Goal: Information Seeking & Learning: Check status

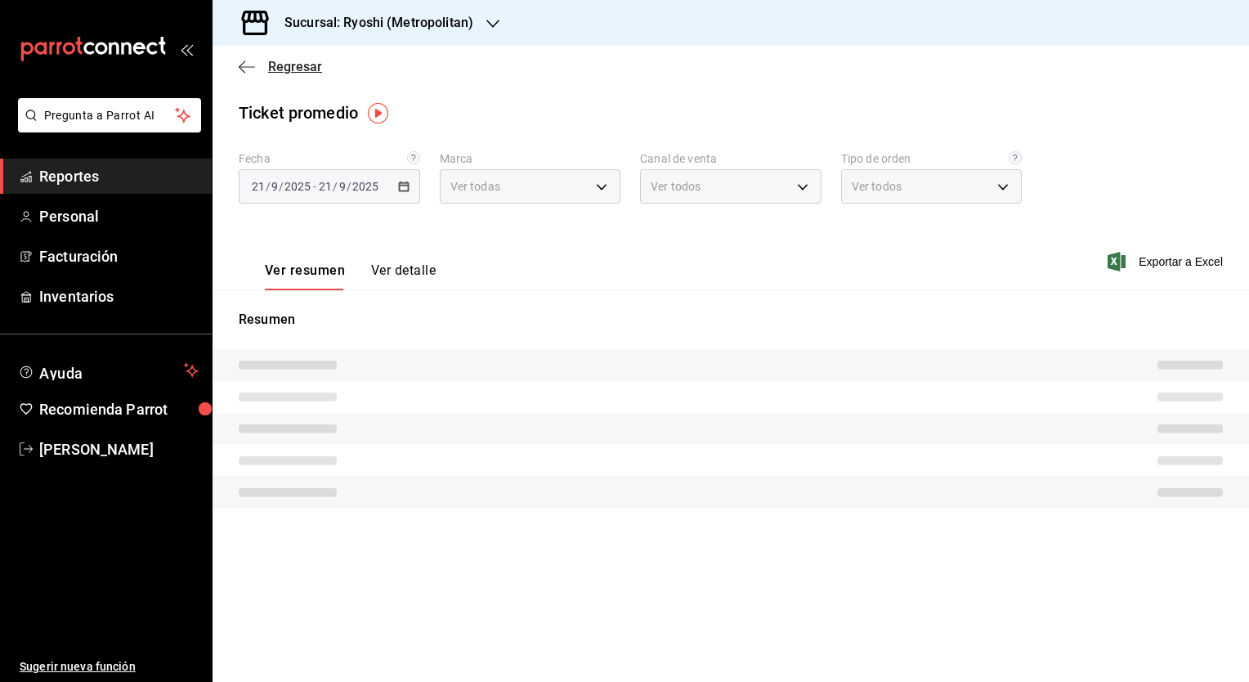
click at [294, 64] on span "Regresar" at bounding box center [295, 67] width 54 height 16
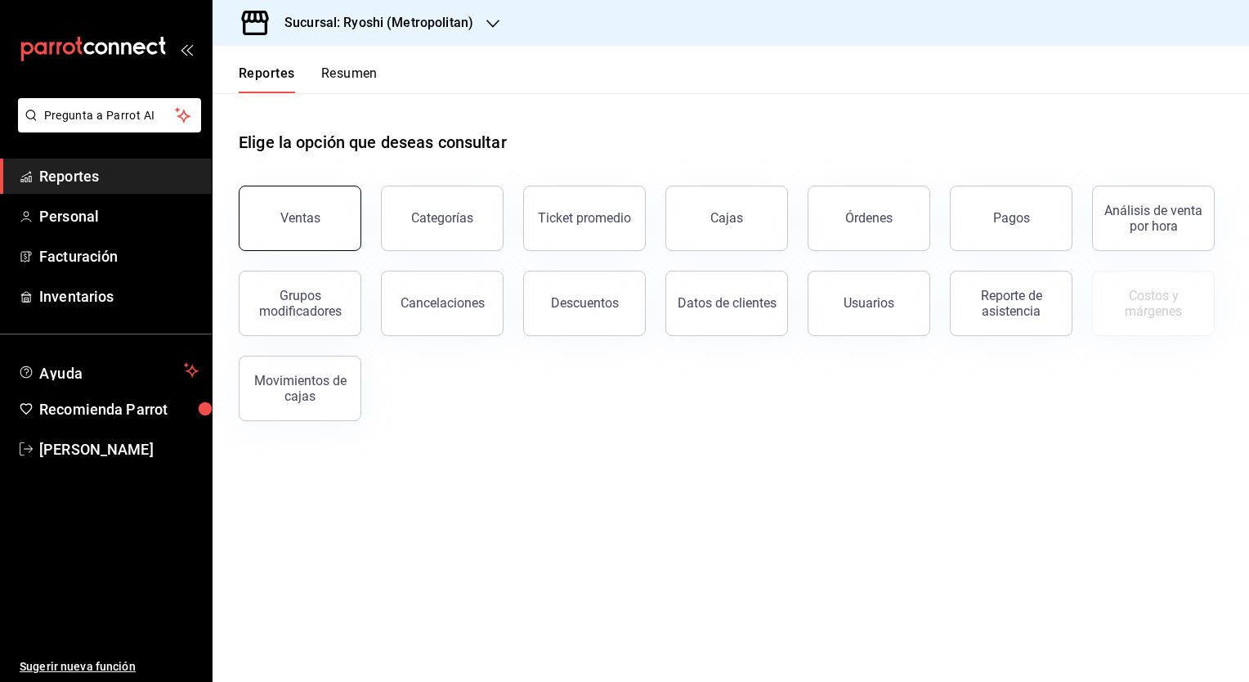
click at [311, 235] on button "Ventas" at bounding box center [300, 218] width 123 height 65
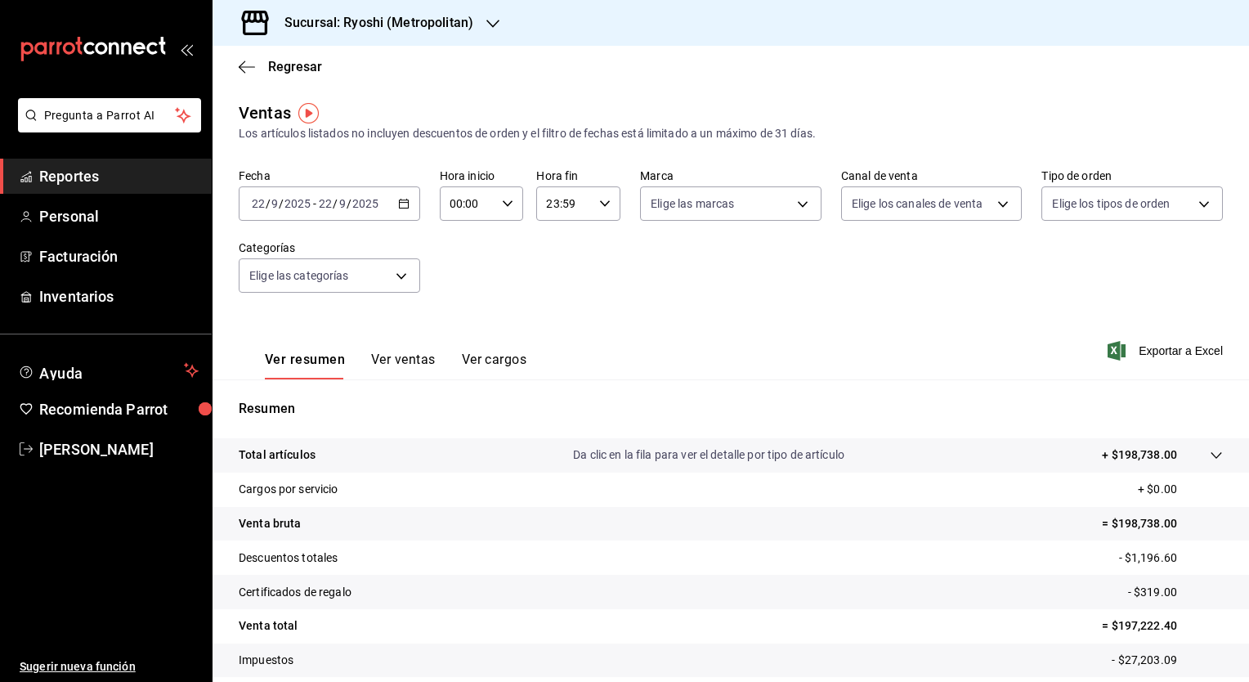
click at [485, 204] on input "00:00" at bounding box center [468, 203] width 56 height 33
click at [461, 338] on span "05" at bounding box center [458, 336] width 16 height 13
type input "05:00"
click at [598, 204] on div at bounding box center [624, 341] width 1249 height 682
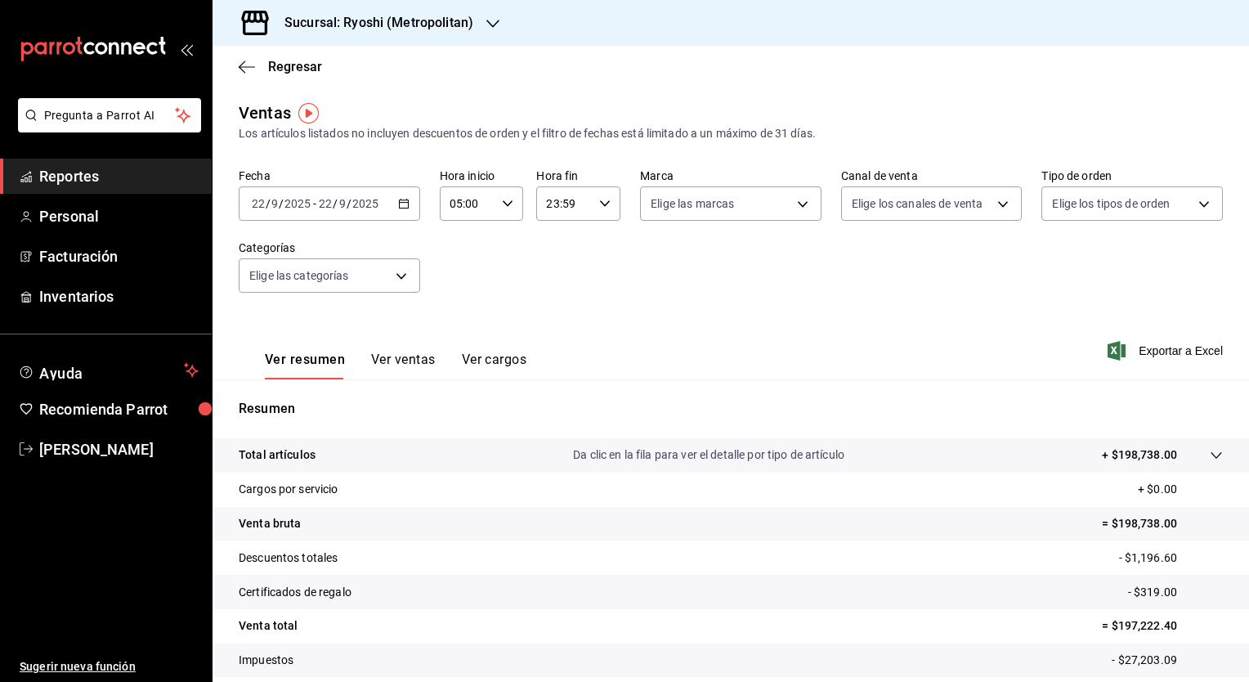
click at [600, 204] on \(Stroke\) "button" at bounding box center [605, 203] width 10 height 6
click at [598, 204] on div at bounding box center [624, 341] width 1249 height 682
click at [600, 204] on \(Stroke\) "button" at bounding box center [605, 203] width 10 height 6
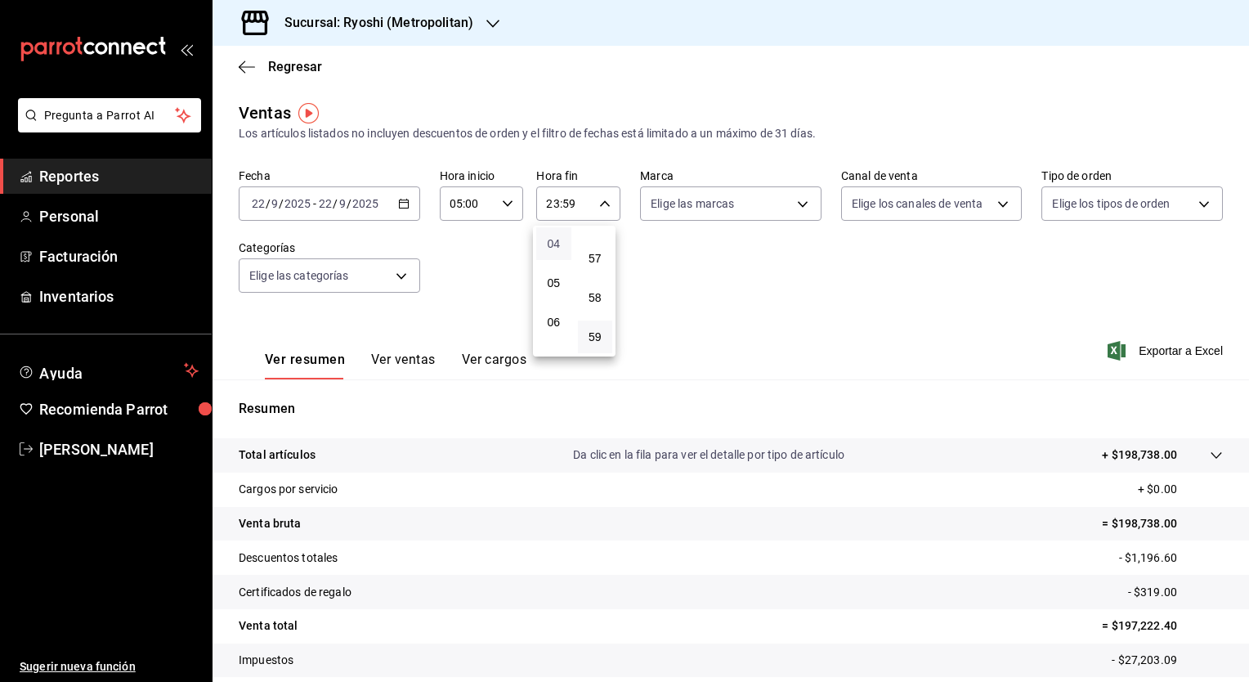
click at [553, 250] on span "04" at bounding box center [554, 243] width 16 height 13
type input "04:59"
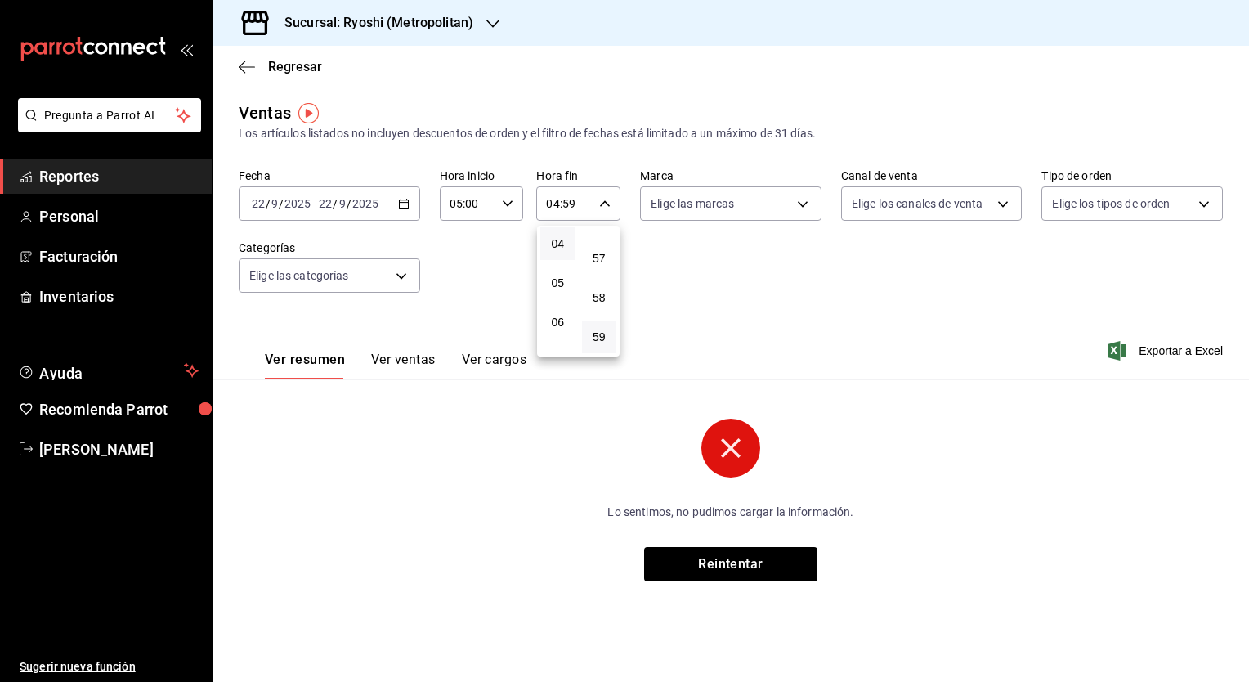
click at [407, 202] on div at bounding box center [624, 341] width 1249 height 682
click at [407, 202] on \(Stroke\) "button" at bounding box center [403, 202] width 9 height 1
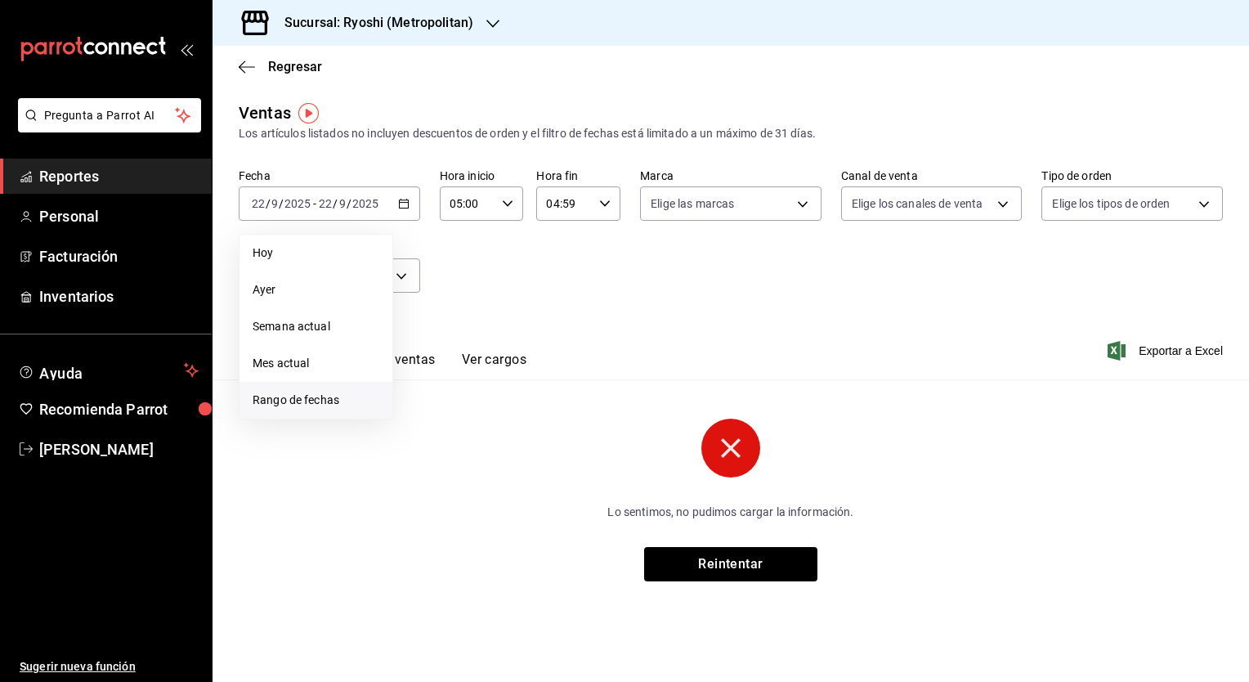
click at [324, 395] on span "Rango de fechas" at bounding box center [316, 399] width 127 height 17
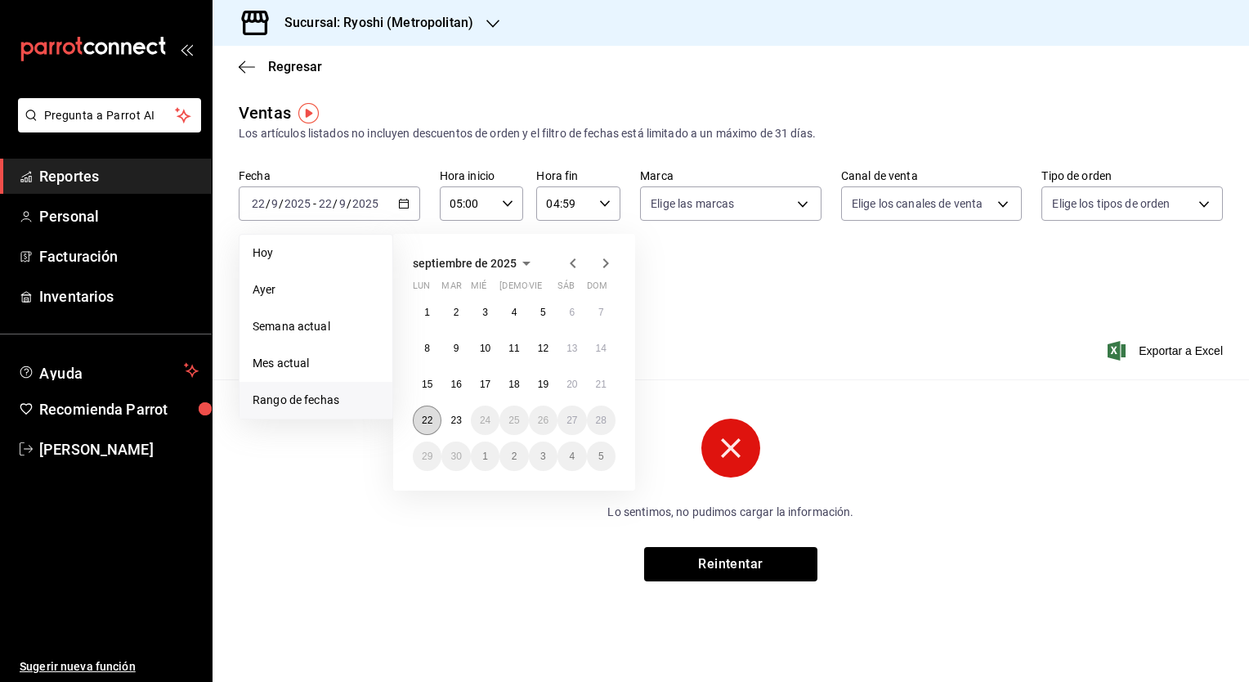
click at [417, 416] on button "22" at bounding box center [427, 419] width 29 height 29
click at [462, 418] on button "23" at bounding box center [455, 419] width 29 height 29
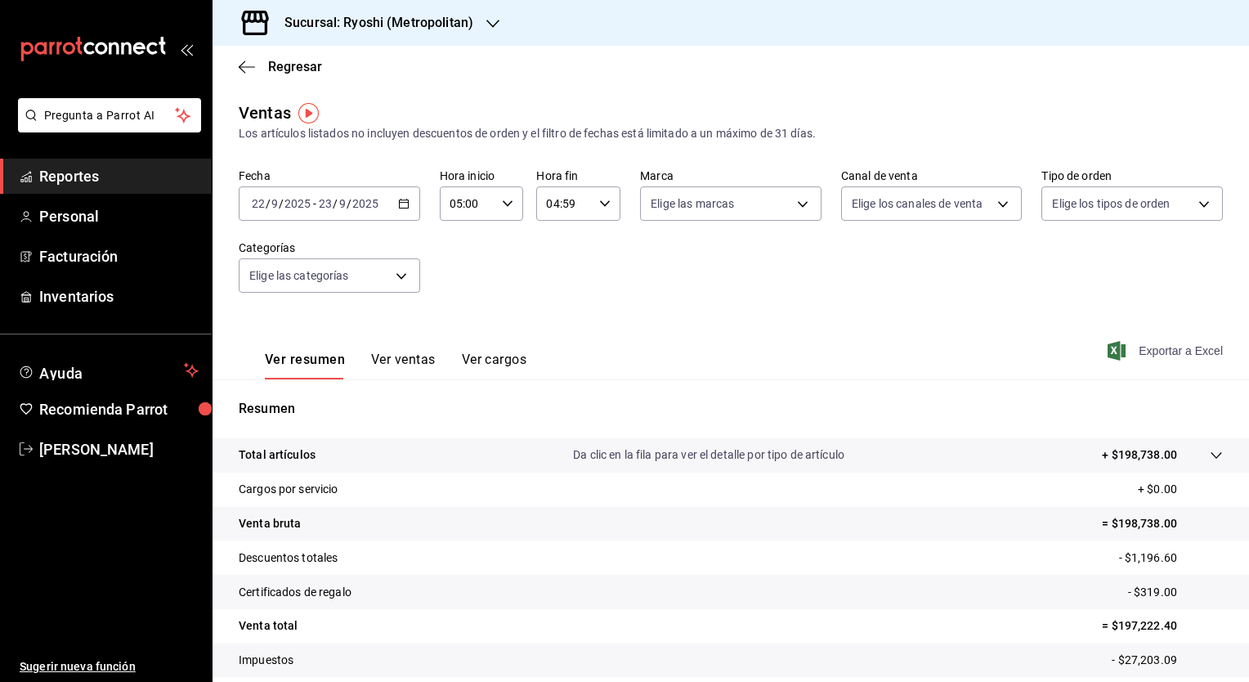
click at [1164, 348] on span "Exportar a Excel" at bounding box center [1167, 351] width 112 height 20
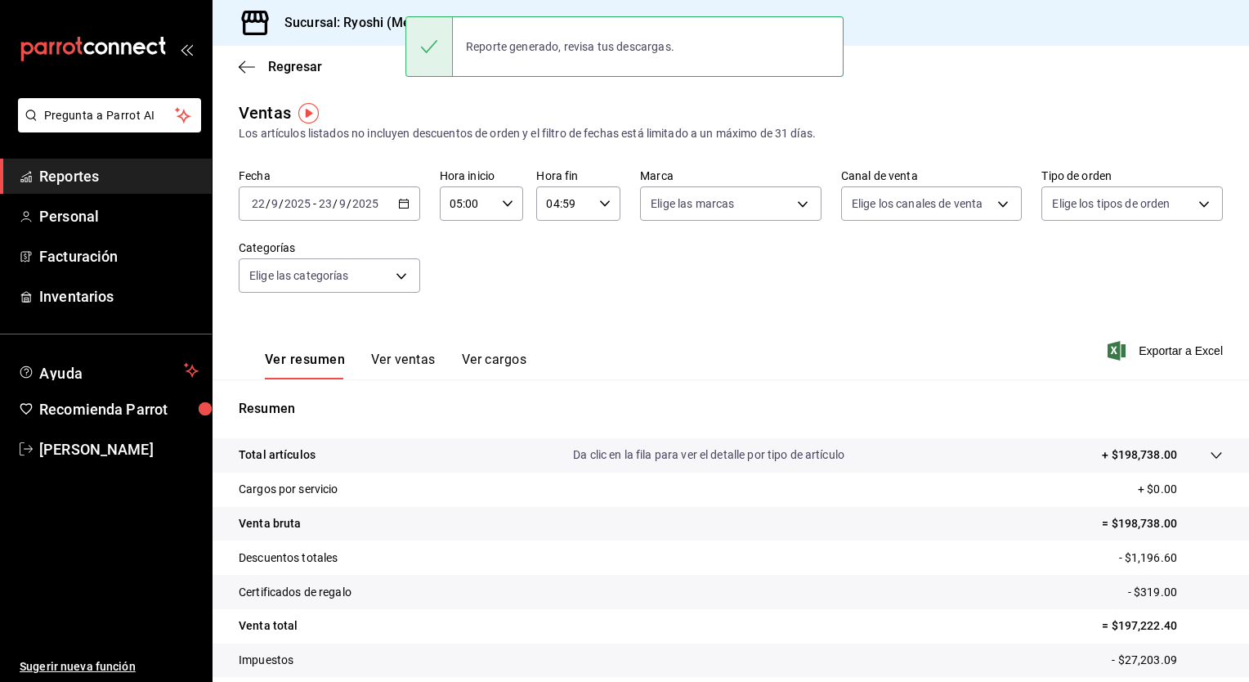
click at [507, 311] on div "Fecha [DATE] [DATE] - [DATE] [DATE] Hora inicio 05:00 Hora inicio Hora fin 04:5…" at bounding box center [731, 240] width 984 height 144
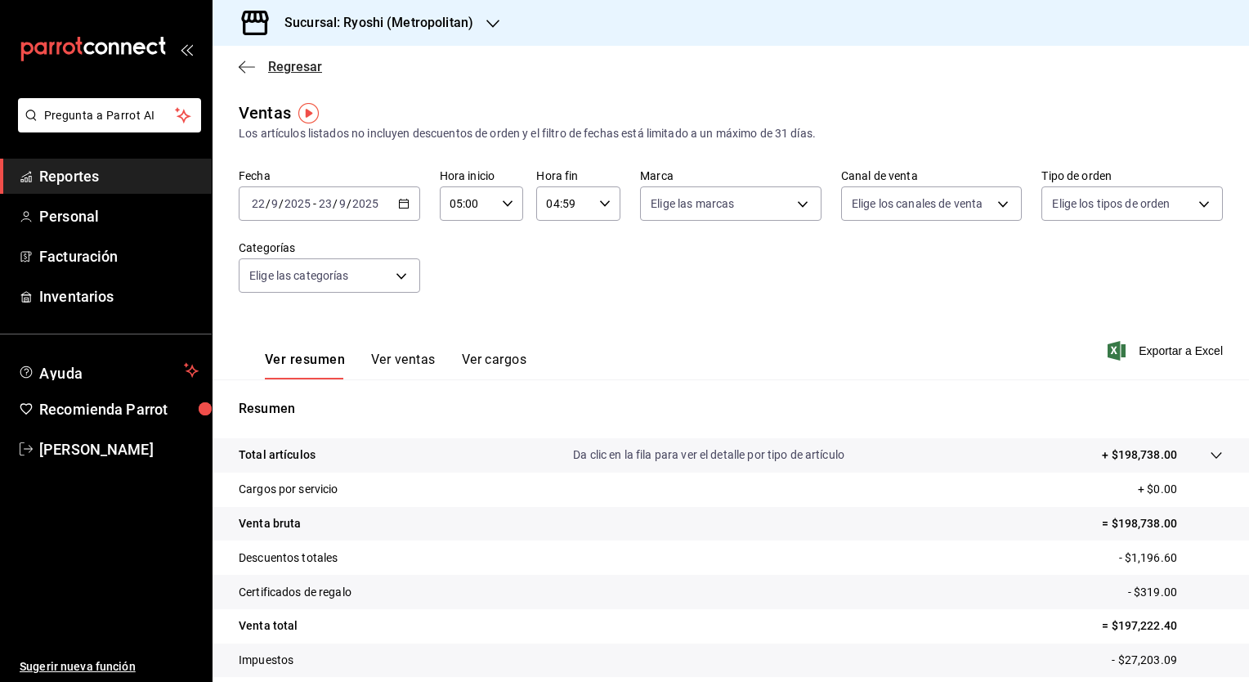
click at [287, 67] on span "Regresar" at bounding box center [295, 67] width 54 height 16
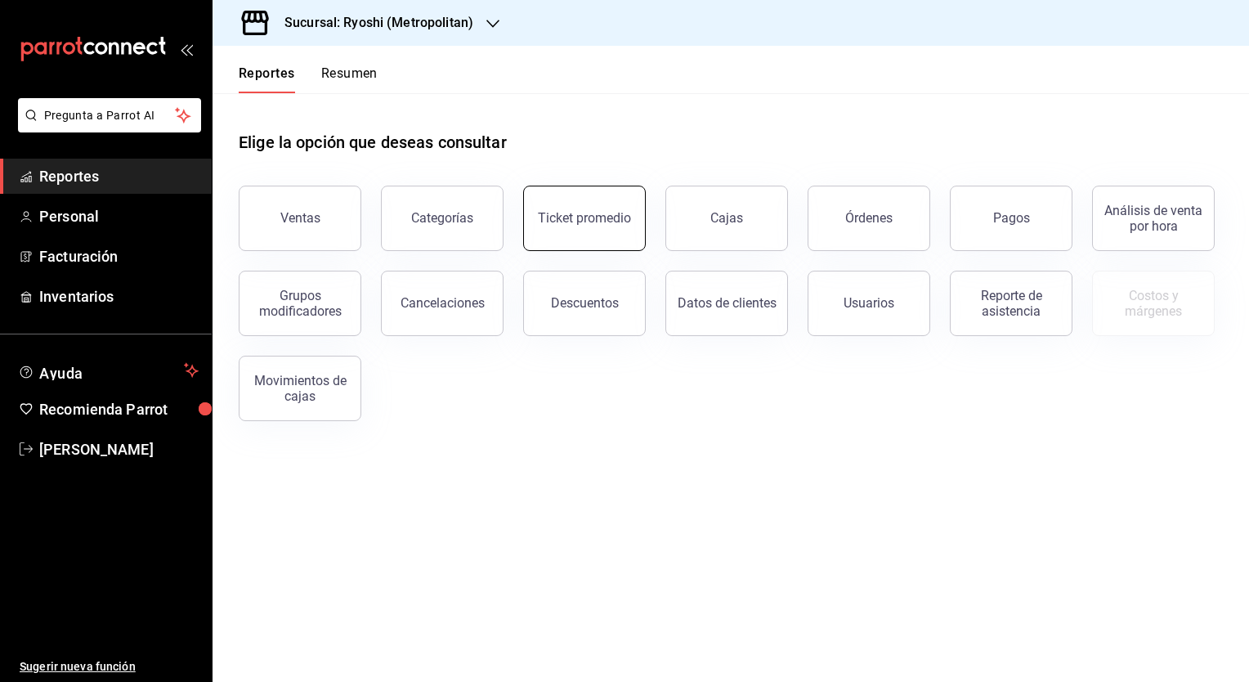
click at [588, 220] on div "Ticket promedio" at bounding box center [584, 218] width 93 height 16
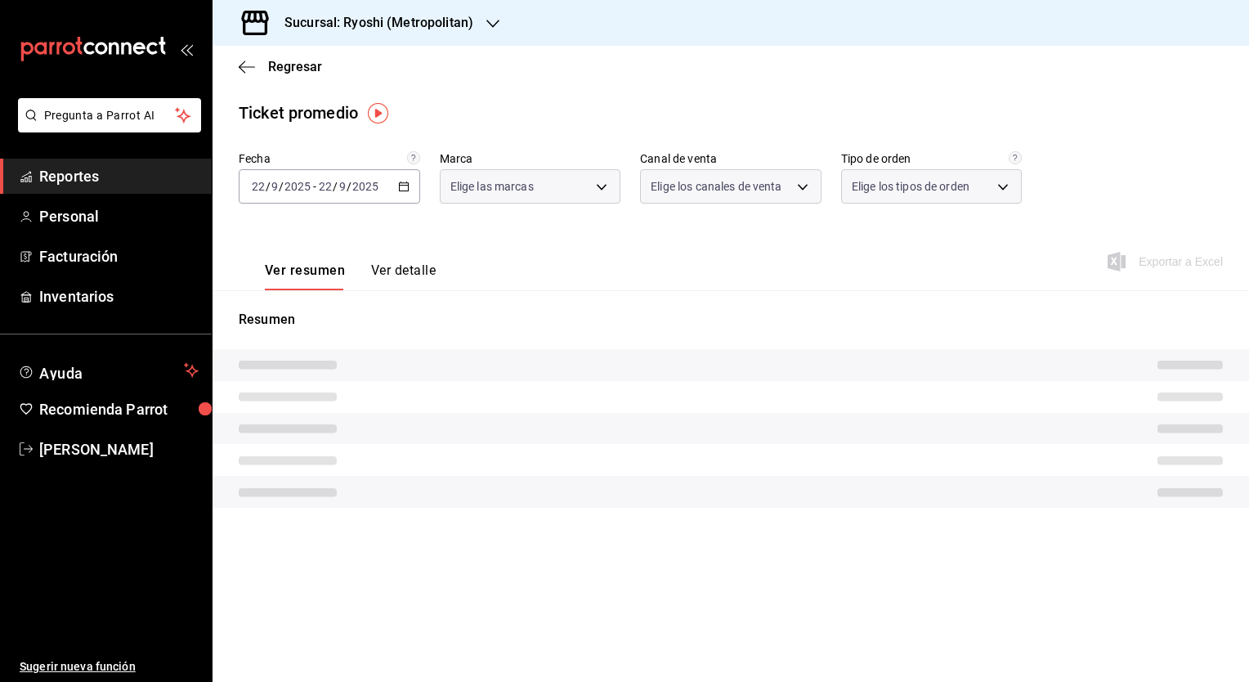
type input "afd8f7e0-6441-4225-b079-3ecb6f1759bb,a0f13850-a6cf-4674-87cd-ec670d2b59b9"
type input "PARROT,UBER_EATS,RAPPI,DIDI_FOOD,ONLINE"
type input "66739285-5da5-466b-8cb0-407c1ed0a2c8,c0a0eaab-5666-47ab-bb2c-041c46edcfe4,3fb15…"
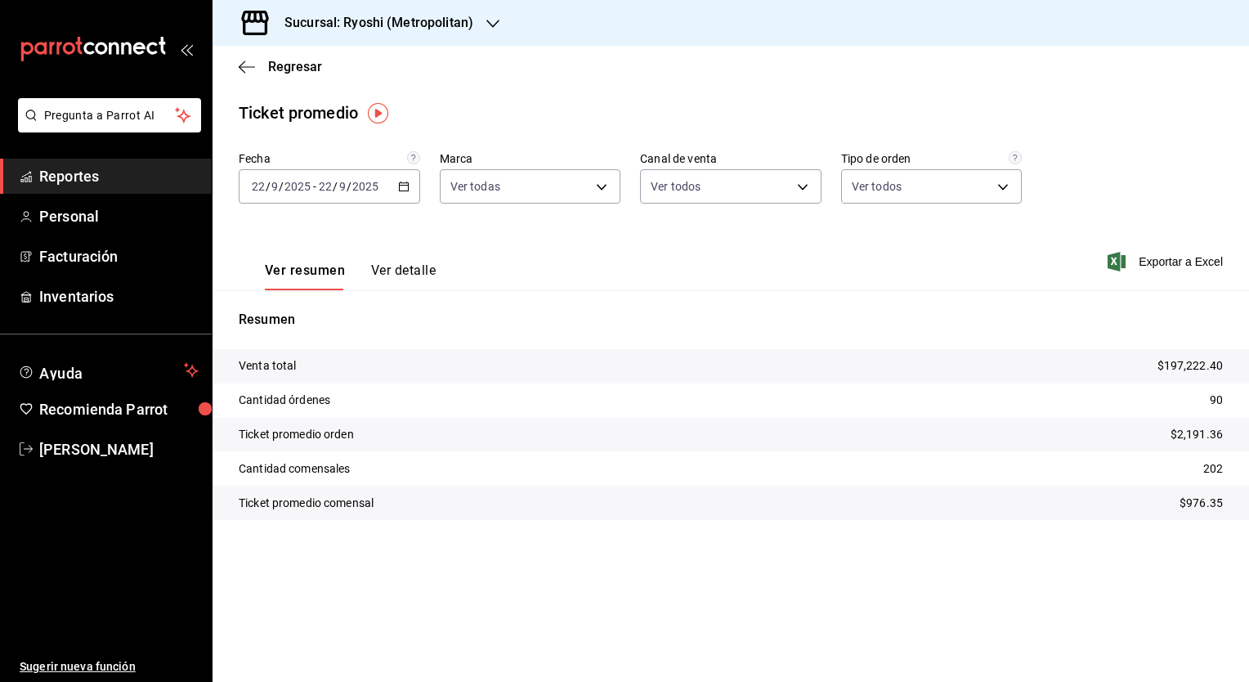
click at [406, 191] on icon "button" at bounding box center [403, 186] width 11 height 11
click at [320, 378] on span "Rango de fechas" at bounding box center [316, 382] width 127 height 17
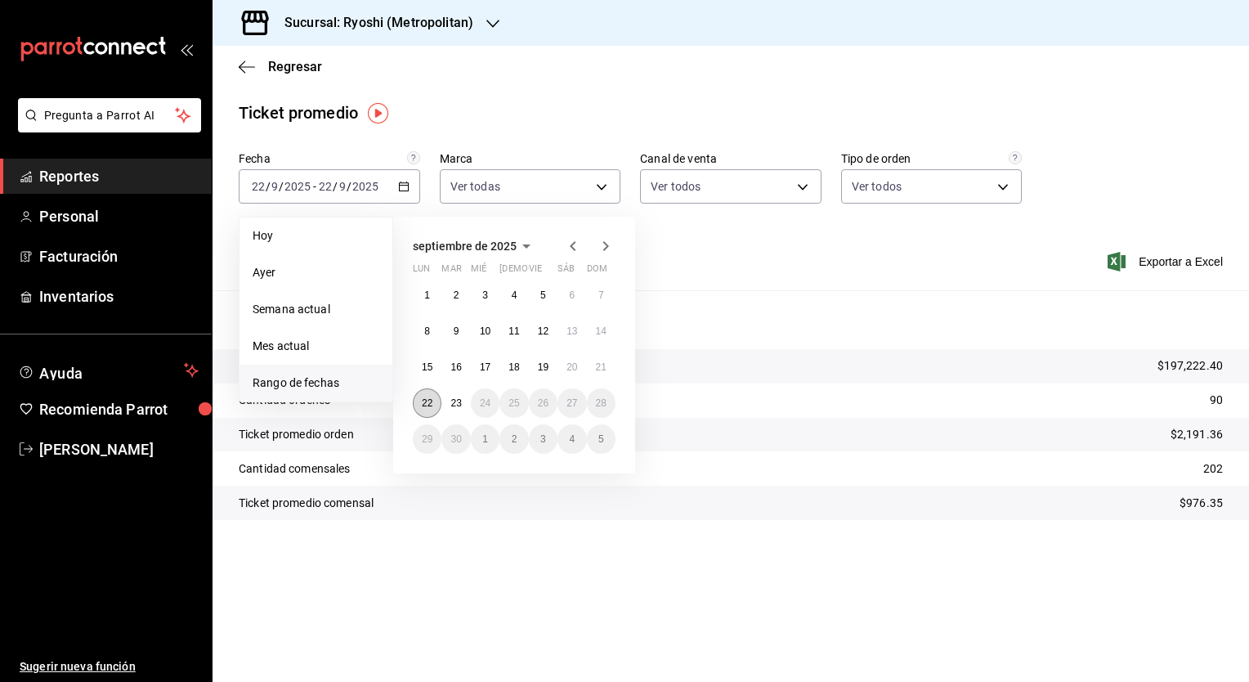
click at [432, 403] on button "22" at bounding box center [427, 402] width 29 height 29
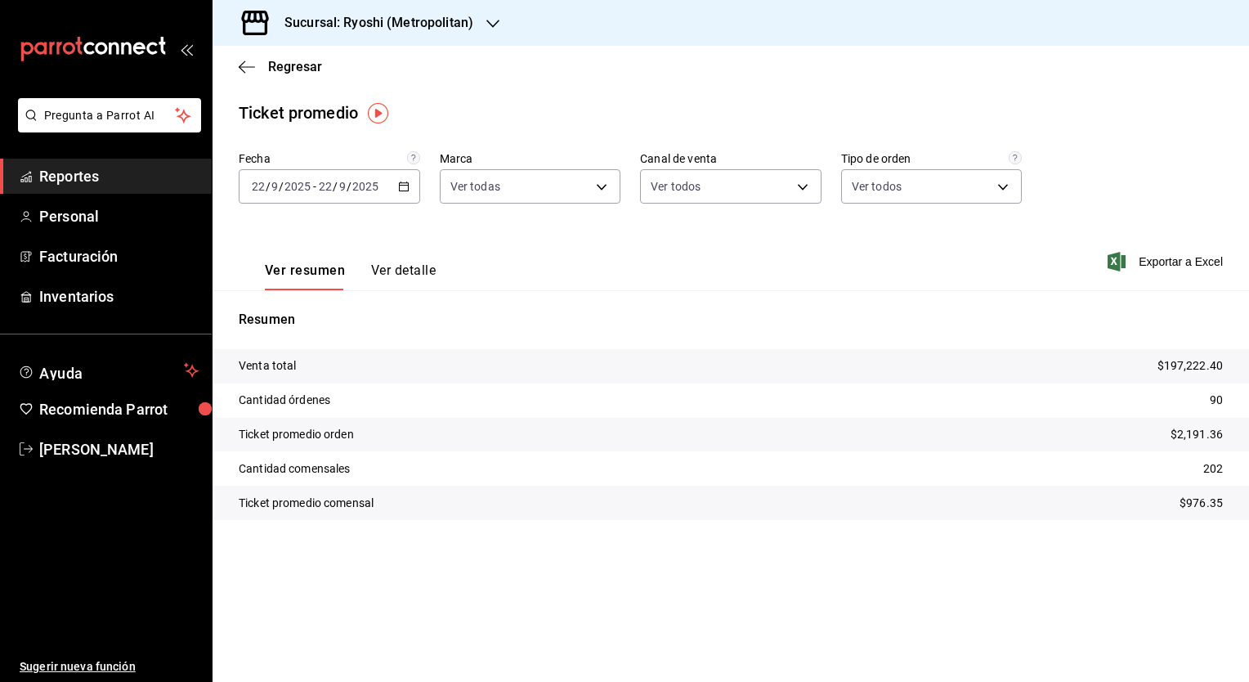
click at [544, 271] on div "Ver resumen Ver detalle Exportar a Excel" at bounding box center [730, 256] width 1036 height 67
click at [406, 184] on icon "button" at bounding box center [403, 186] width 11 height 11
click at [742, 302] on div "Resumen Venta total $197,222.40 Cantidad órdenes 90 Ticket promedio orden $2,19…" at bounding box center [730, 414] width 1036 height 249
click at [402, 190] on icon "button" at bounding box center [403, 186] width 11 height 11
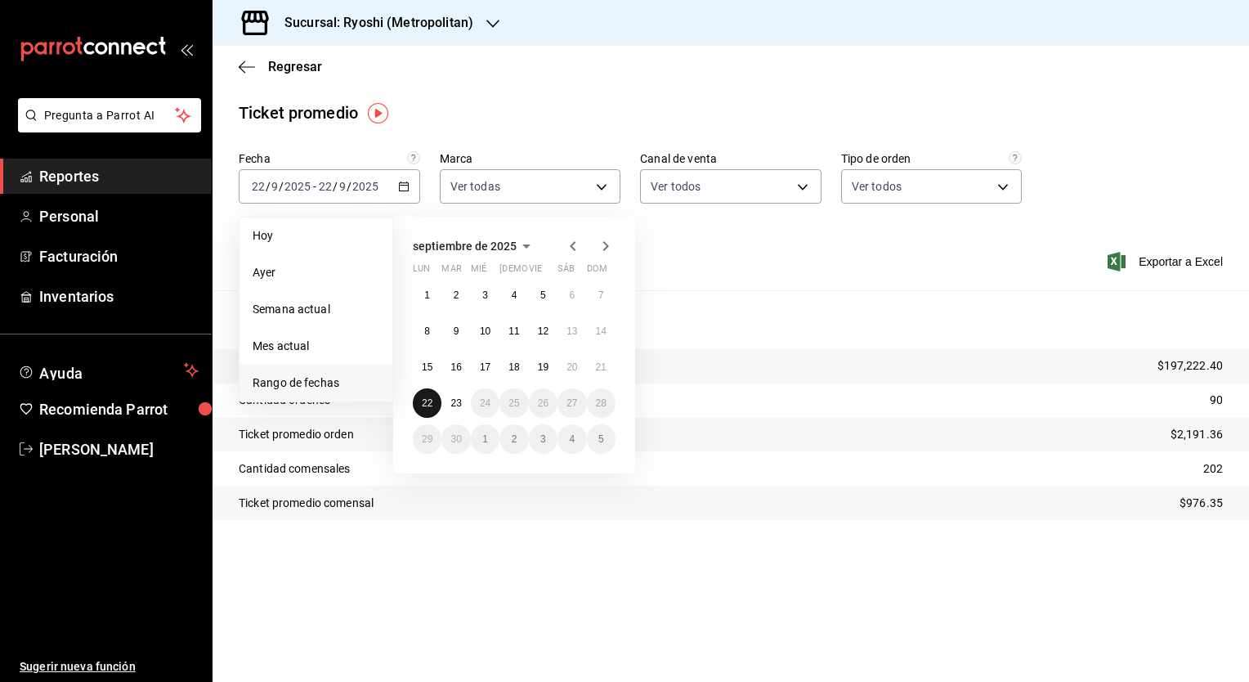
click at [431, 404] on abbr "22" at bounding box center [427, 402] width 11 height 11
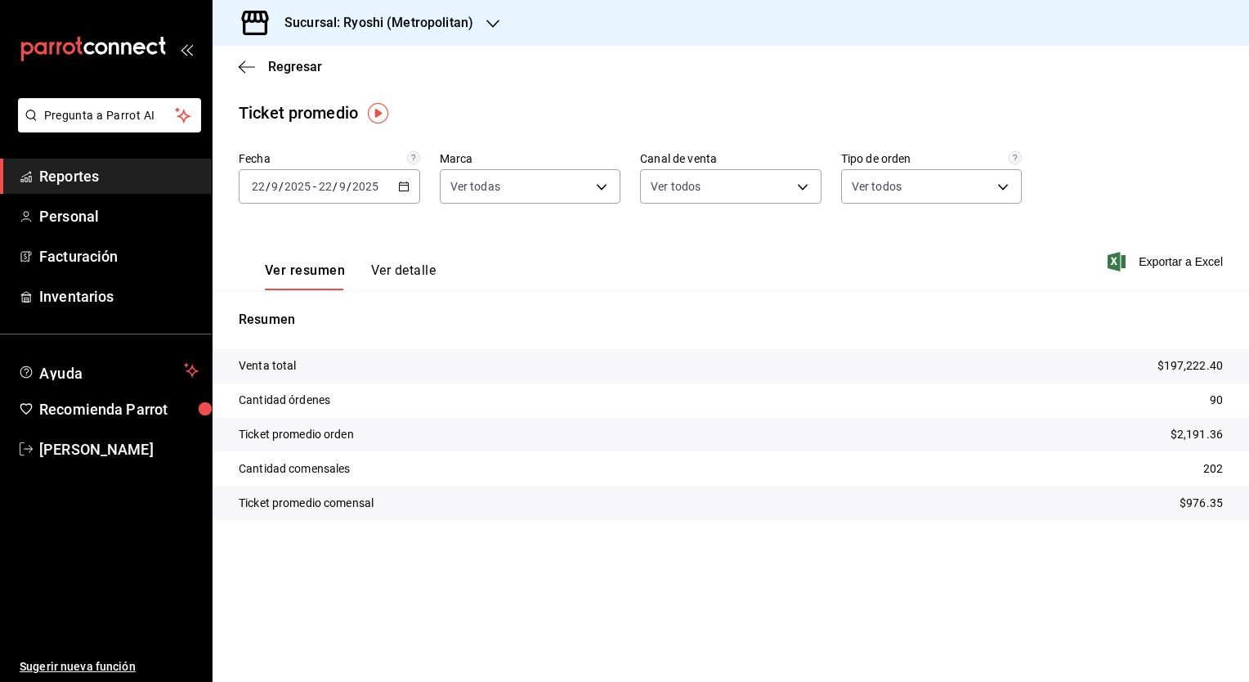
click at [405, 184] on icon "button" at bounding box center [403, 186] width 11 height 11
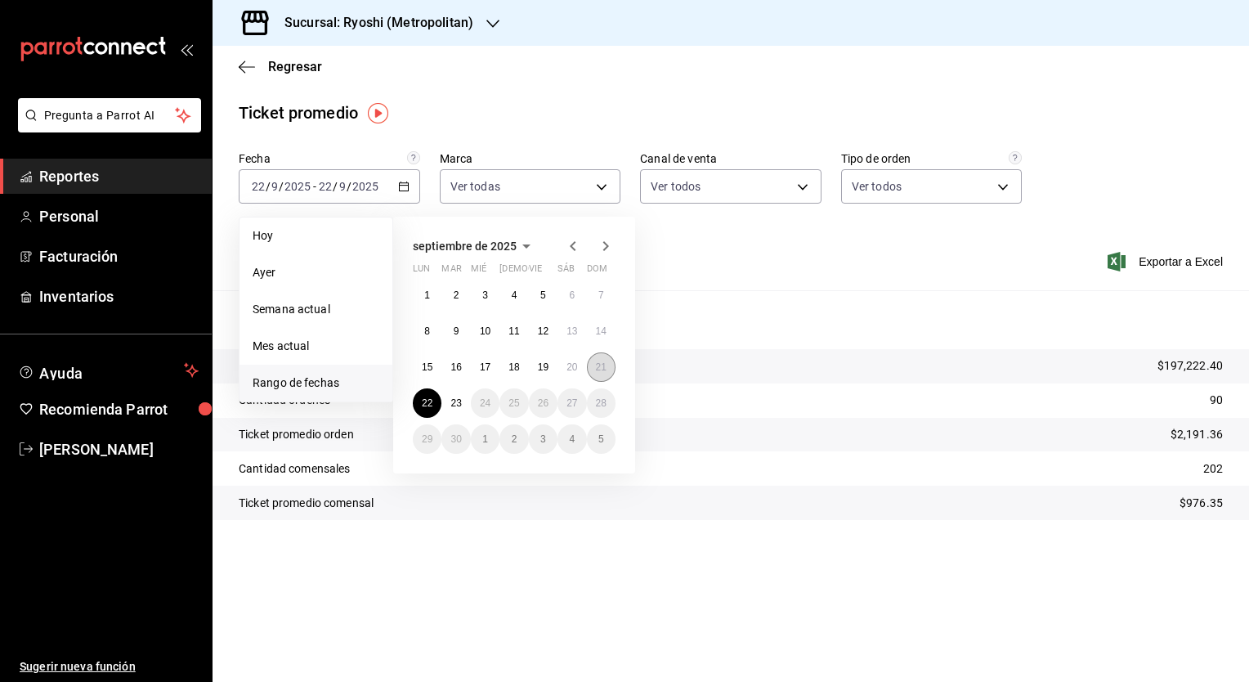
click at [605, 370] on abbr "21" at bounding box center [601, 366] width 11 height 11
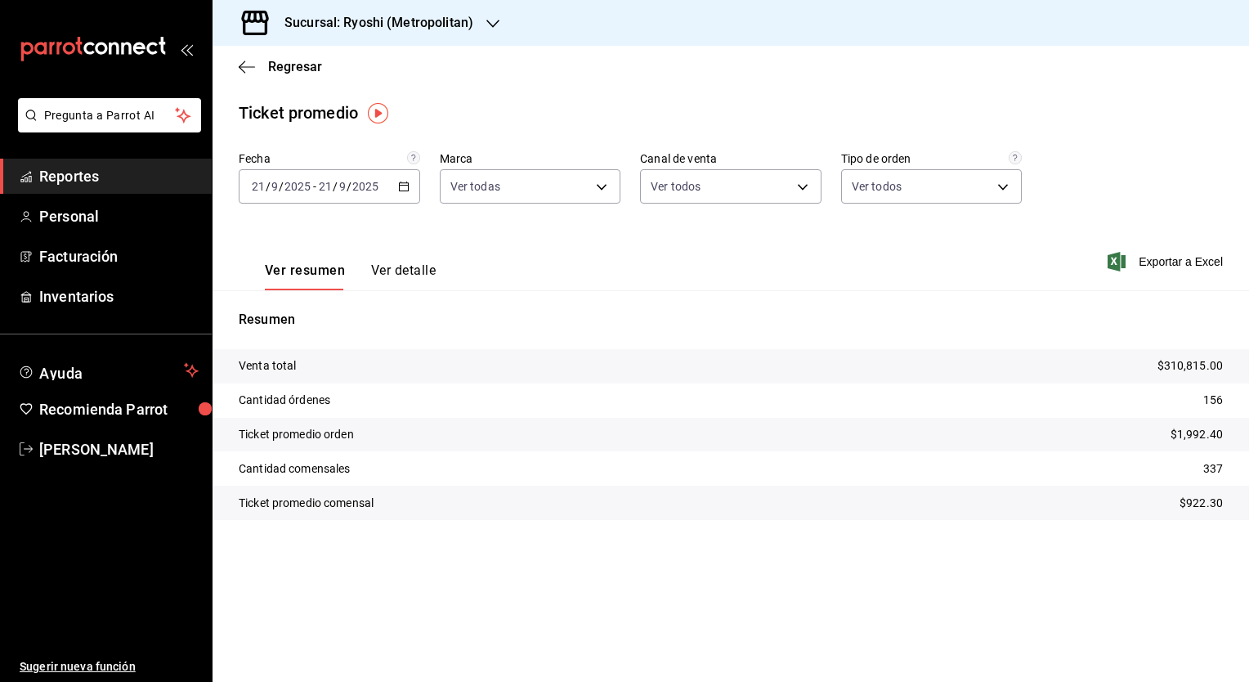
click at [409, 185] on div "[DATE] [DATE] - [DATE] [DATE]" at bounding box center [329, 186] width 181 height 34
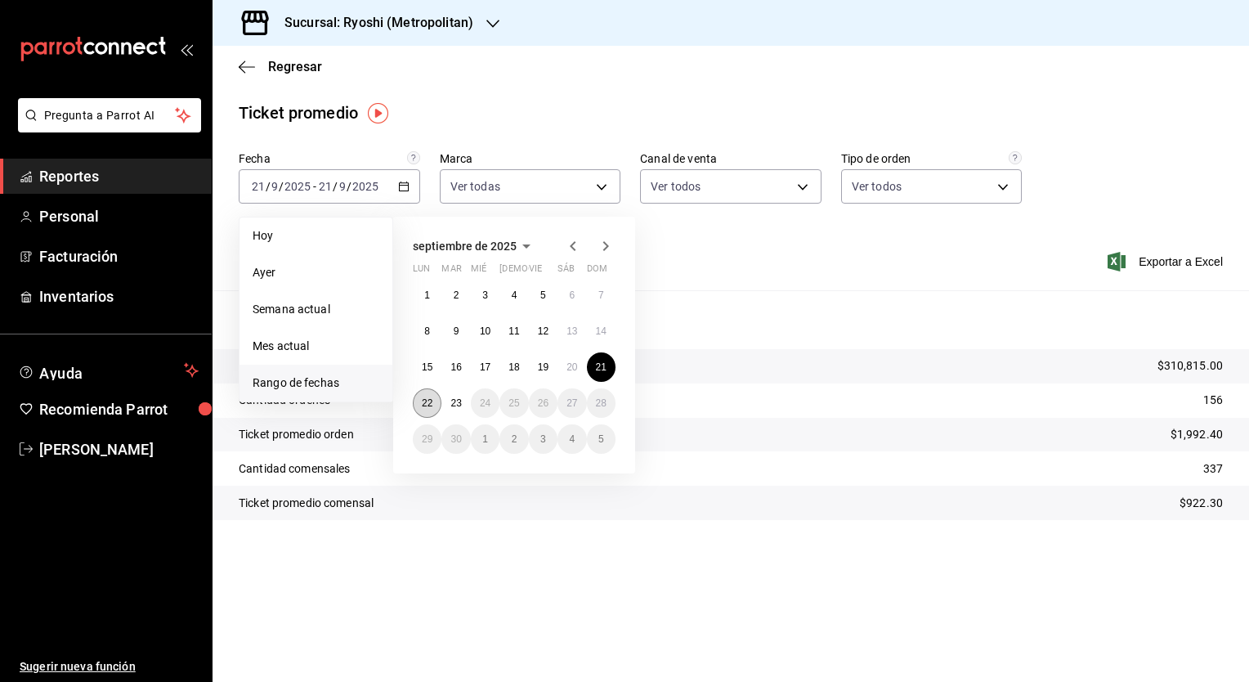
click at [429, 400] on abbr "22" at bounding box center [427, 402] width 11 height 11
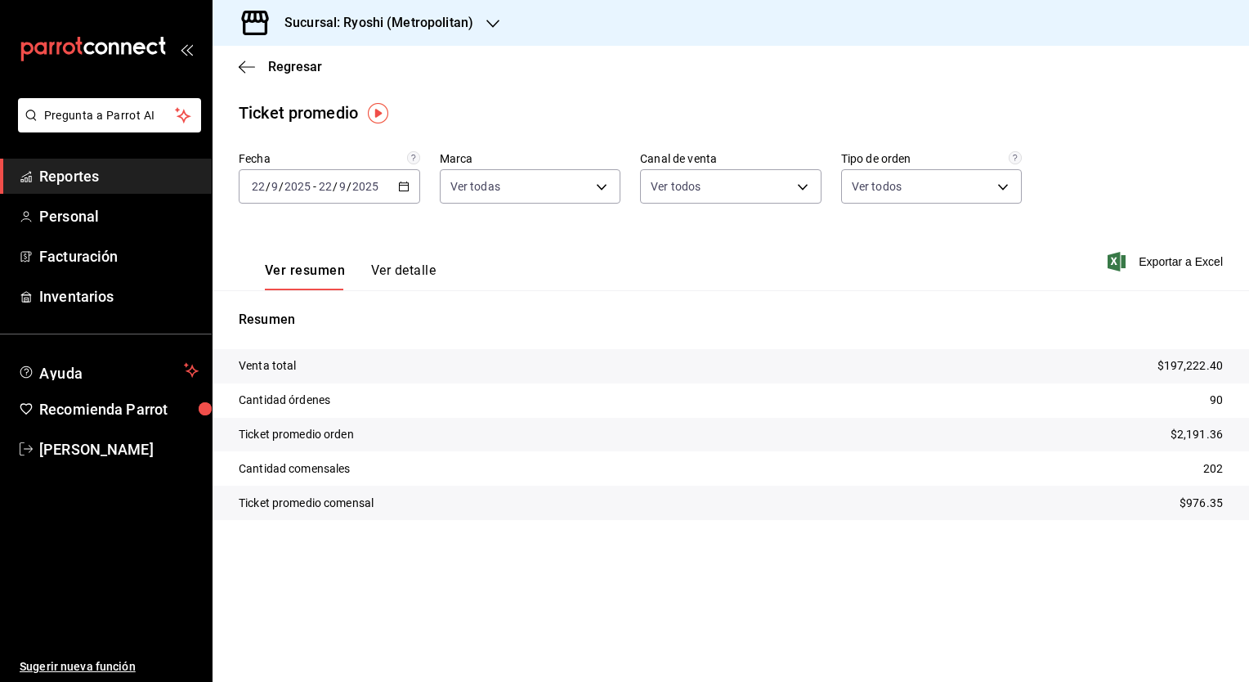
click at [804, 580] on main "Regresar Ticket promedio Fecha [DATE] [DATE] - [DATE] [DATE] Marca Ver todas af…" at bounding box center [730, 364] width 1036 height 636
click at [554, 92] on main "Regresar Ticket promedio Fecha [DATE] [DATE] - [DATE] [DATE] Marca Ver todas af…" at bounding box center [730, 364] width 1036 height 636
click at [491, 75] on div "Regresar" at bounding box center [730, 67] width 1036 height 42
click at [297, 67] on span "Regresar" at bounding box center [295, 67] width 54 height 16
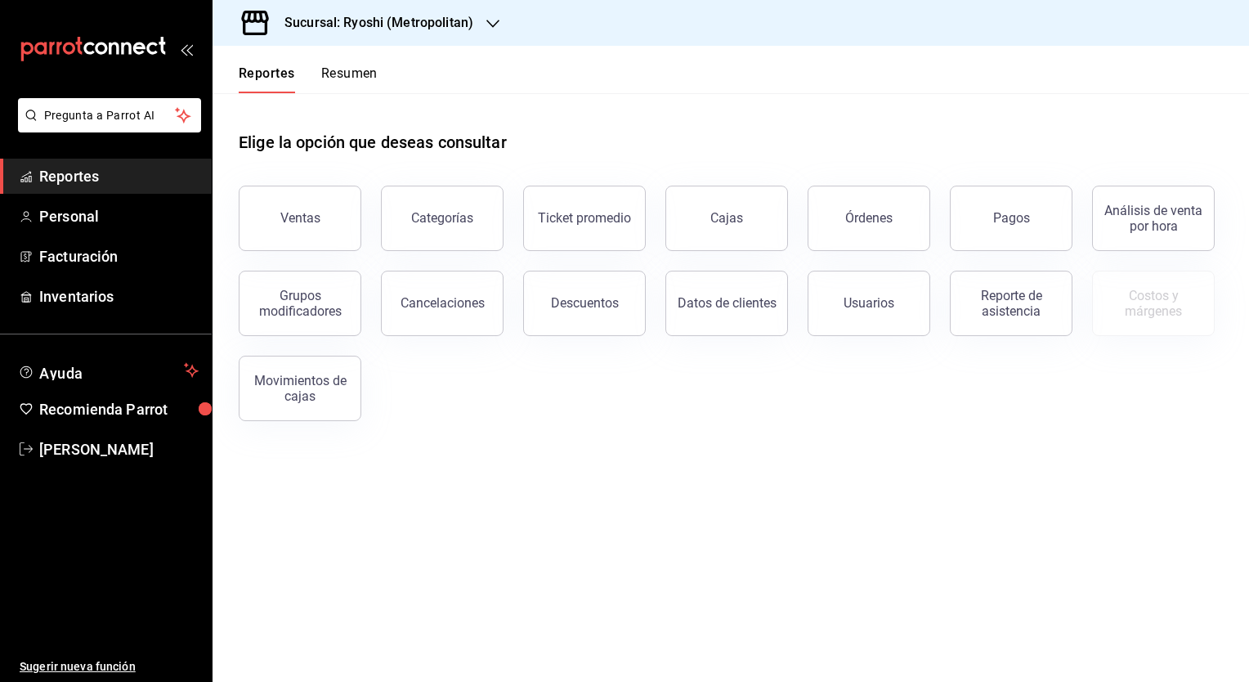
click at [628, 86] on header "Reportes Resumen" at bounding box center [730, 69] width 1036 height 47
